Goal: Navigation & Orientation: Understand site structure

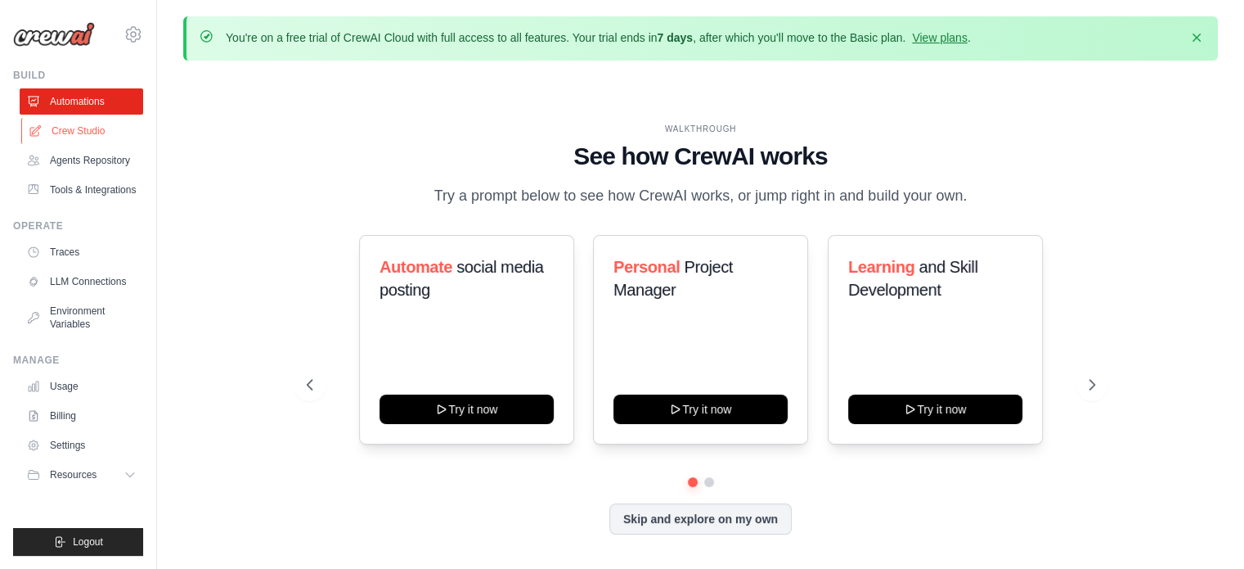
click at [36, 127] on icon at bounding box center [35, 130] width 13 height 13
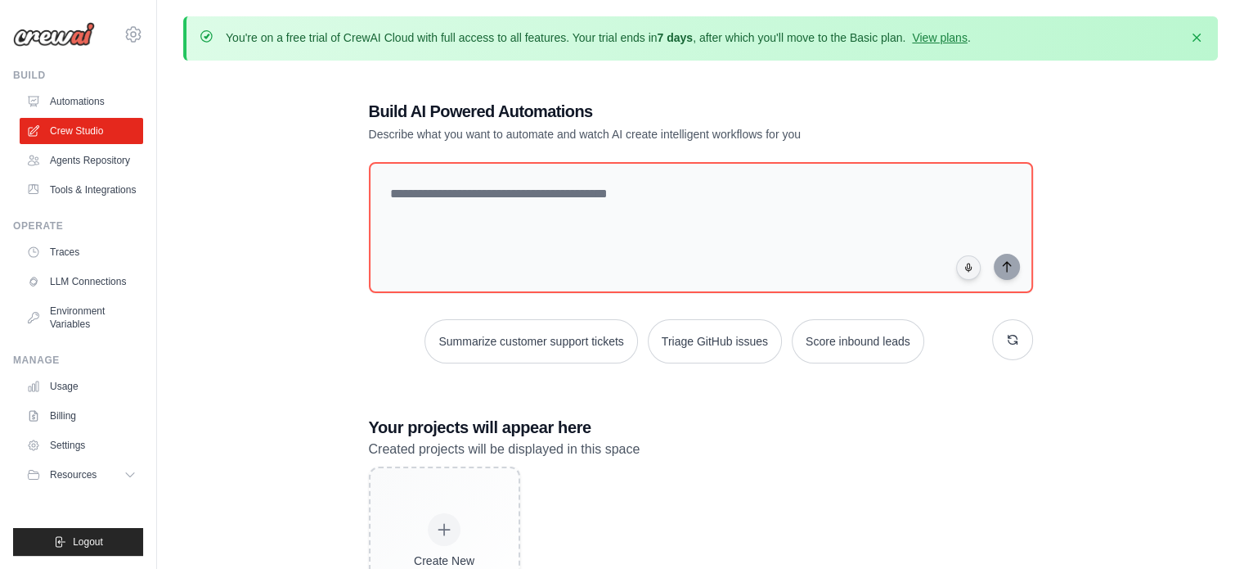
scroll to position [2, 0]
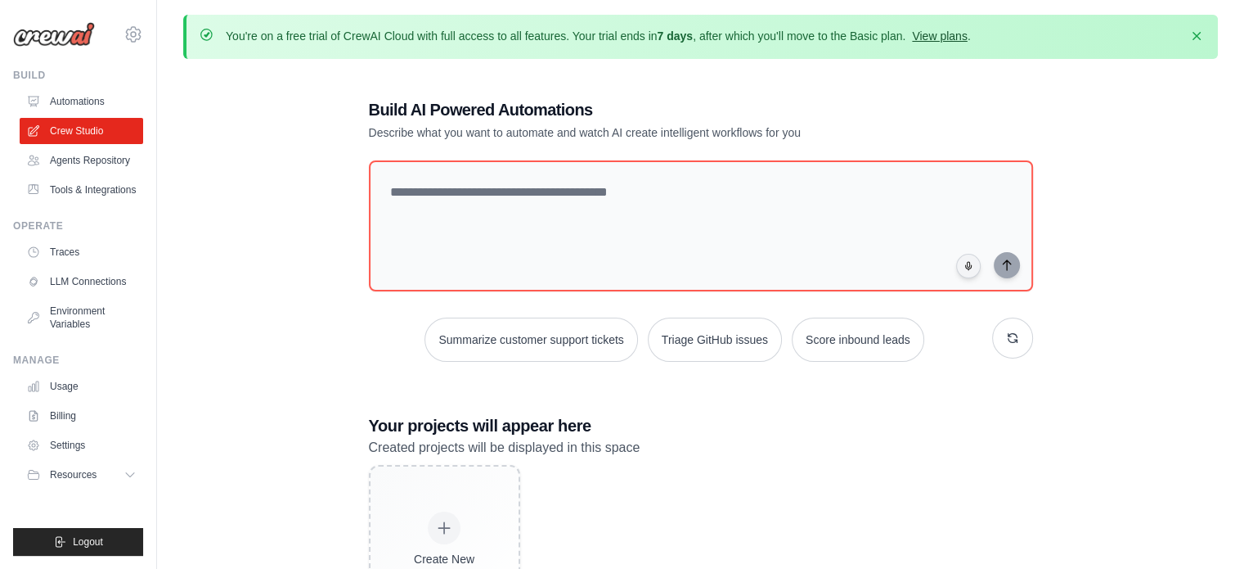
click at [942, 34] on link "View plans" at bounding box center [939, 35] width 55 height 13
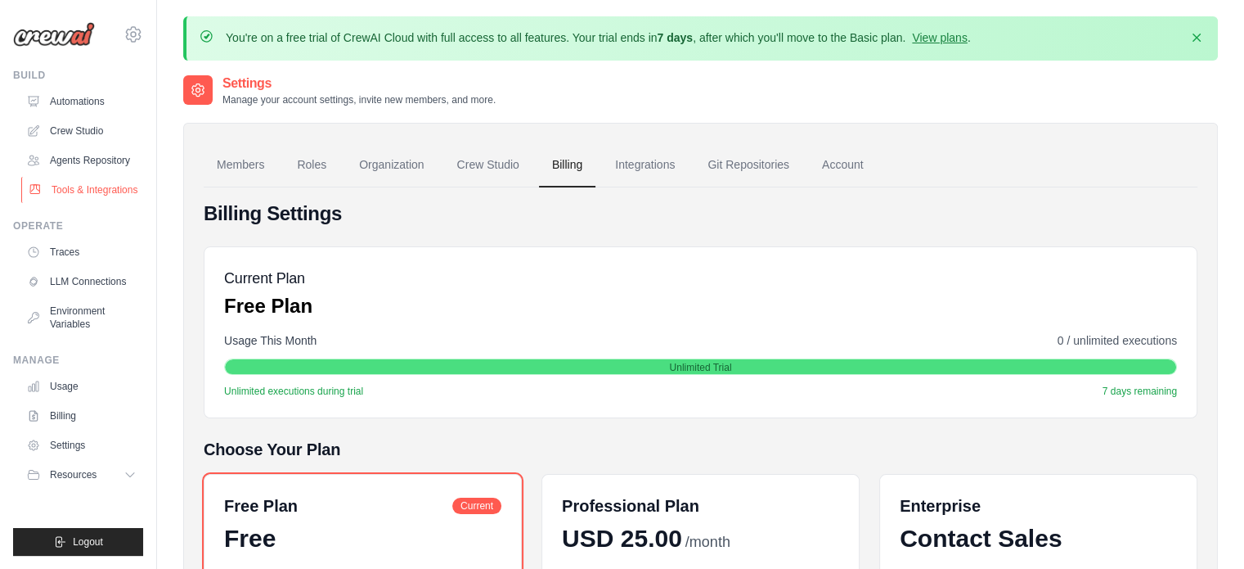
click at [128, 193] on link "Tools & Integrations" at bounding box center [83, 190] width 124 height 26
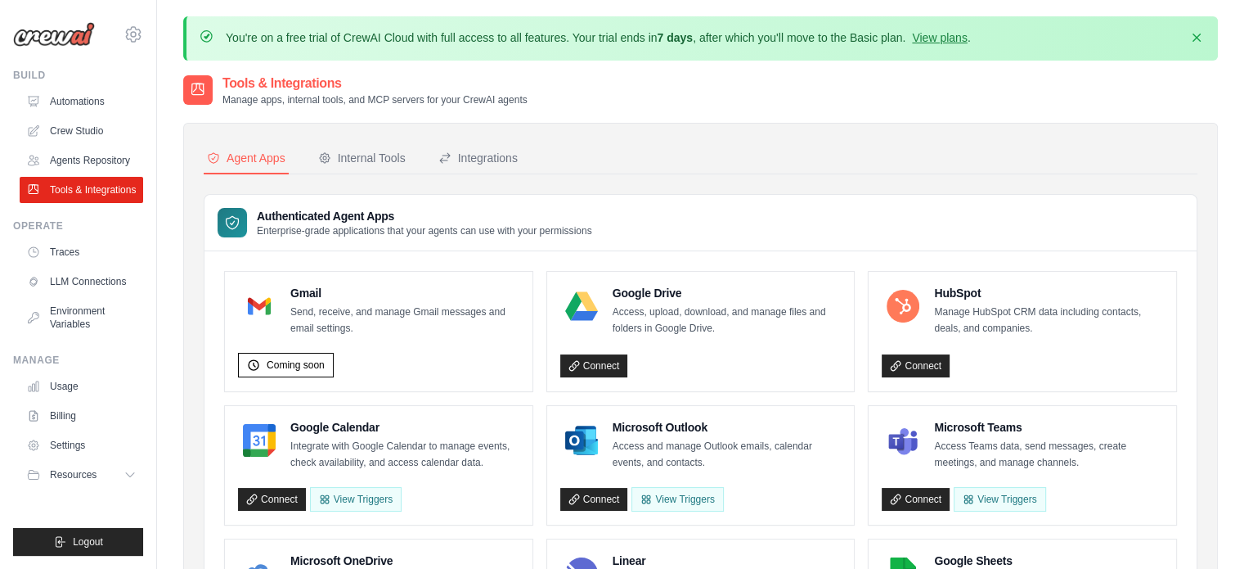
click at [86, 273] on link "LLM Connections" at bounding box center [82, 281] width 124 height 26
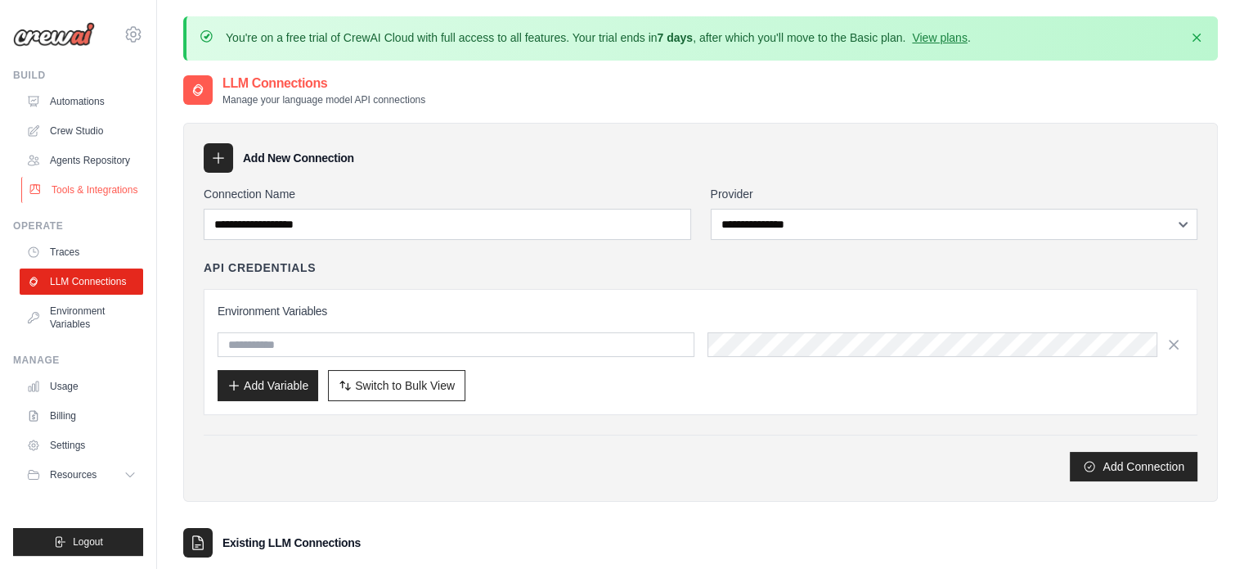
click at [82, 187] on link "Tools & Integrations" at bounding box center [83, 190] width 124 height 26
